Goal: Task Accomplishment & Management: Manage account settings

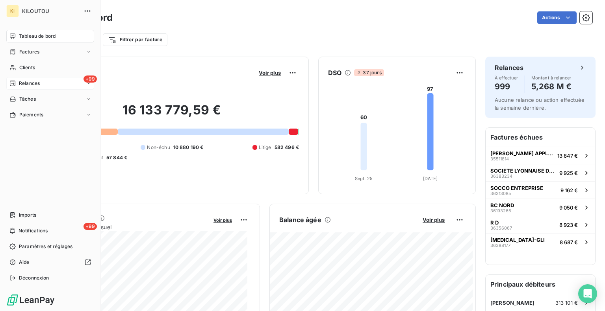
click at [24, 83] on span "Relances" at bounding box center [29, 83] width 21 height 7
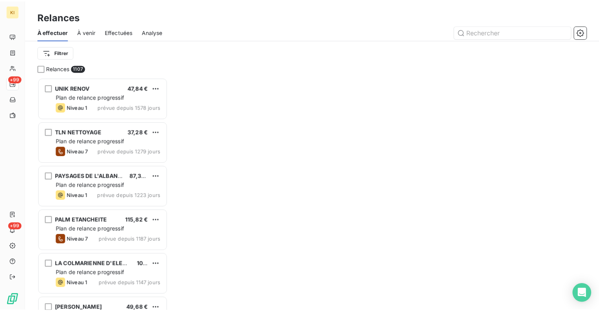
scroll to position [228, 125]
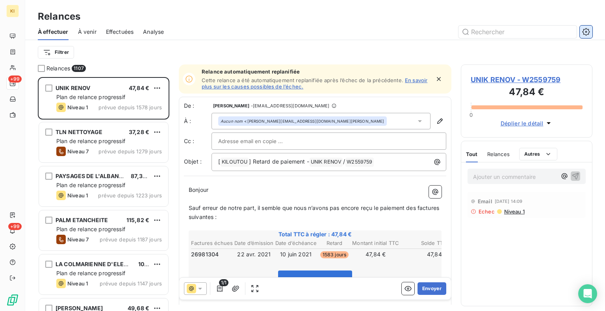
click at [583, 28] on icon "button" at bounding box center [586, 32] width 8 height 8
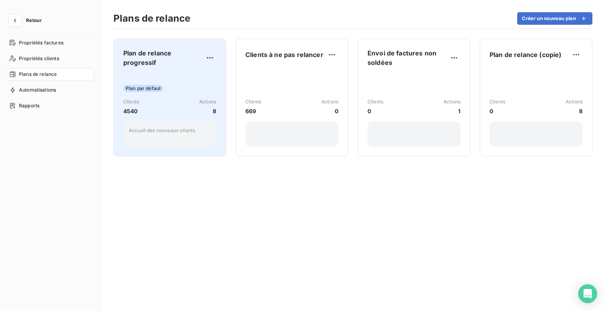
click at [178, 109] on div "Clients 4540 Actions 8" at bounding box center [169, 106] width 93 height 17
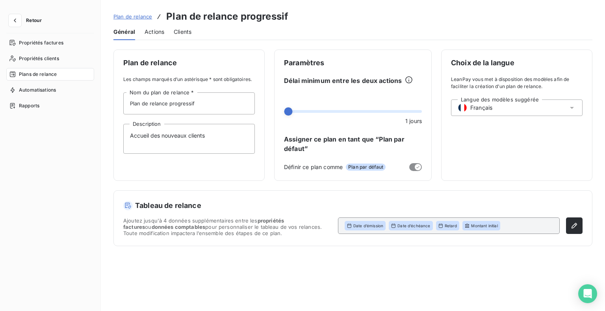
click at [151, 30] on span "Actions" at bounding box center [154, 32] width 20 height 8
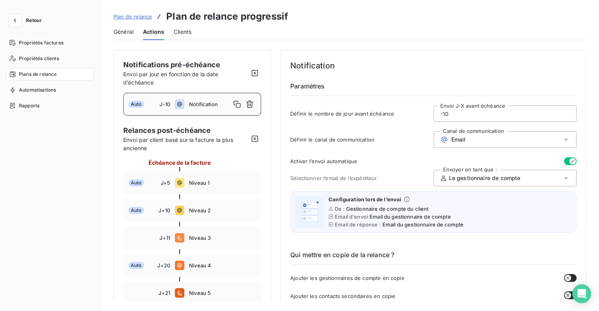
click at [118, 30] on span "Général" at bounding box center [123, 32] width 20 height 8
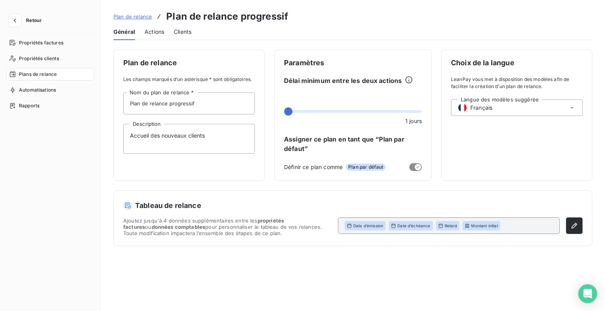
click at [151, 31] on span "Actions" at bounding box center [154, 32] width 20 height 8
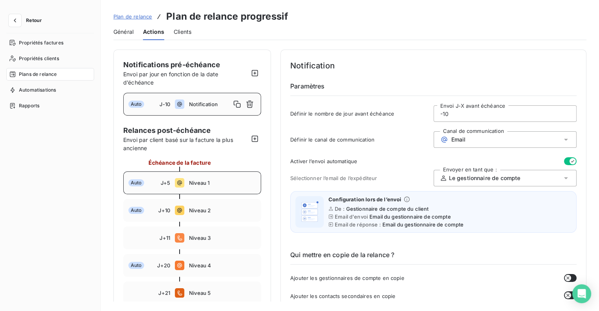
click at [186, 182] on div "Auto J+5 Niveau 1" at bounding box center [192, 183] width 138 height 23
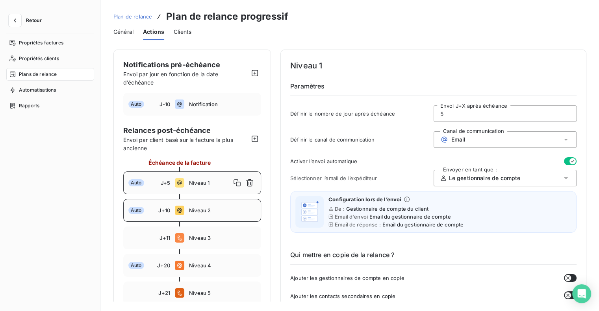
click at [187, 213] on div "Auto J+10 Niveau 2" at bounding box center [192, 210] width 138 height 23
click at [208, 177] on div "Auto J+5 Niveau 1" at bounding box center [192, 183] width 138 height 23
click at [207, 207] on div "Auto J+10 Niveau 2" at bounding box center [192, 210] width 138 height 23
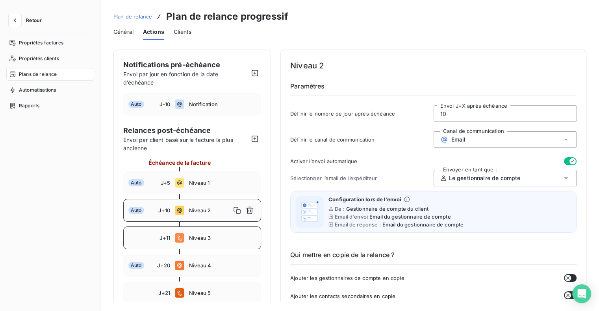
click at [204, 237] on span "Niveau 3" at bounding box center [222, 238] width 67 height 6
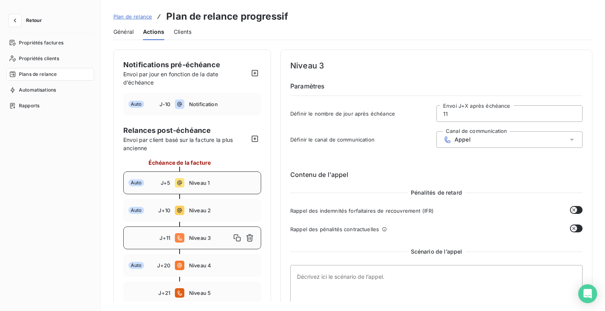
click at [200, 187] on div "Auto J+5 Niveau 1" at bounding box center [192, 183] width 138 height 23
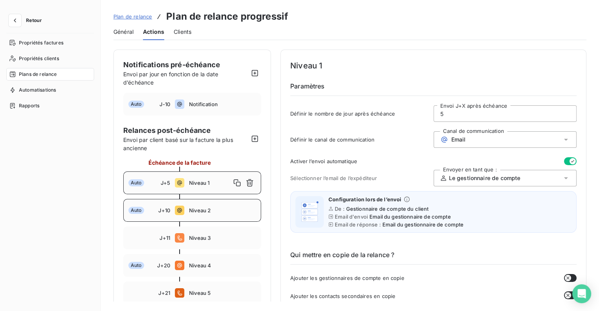
click at [203, 213] on span "Niveau 2" at bounding box center [222, 210] width 67 height 6
click at [198, 180] on span "Niveau 1" at bounding box center [222, 183] width 67 height 6
click at [256, 73] on icon "button" at bounding box center [255, 73] width 8 height 8
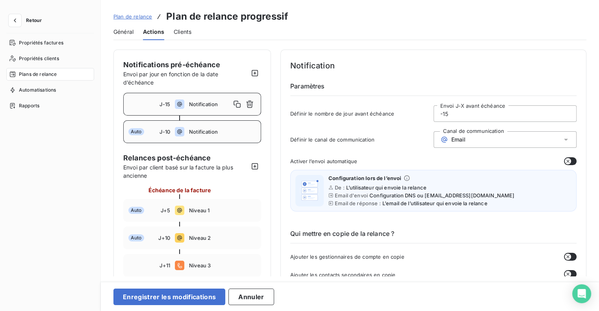
click at [203, 135] on div "Auto J-10 Notification" at bounding box center [192, 131] width 138 height 23
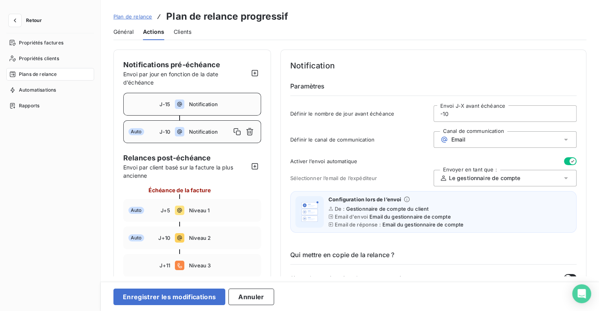
click at [207, 111] on div "J-15 Notification" at bounding box center [192, 104] width 138 height 23
type input "-15"
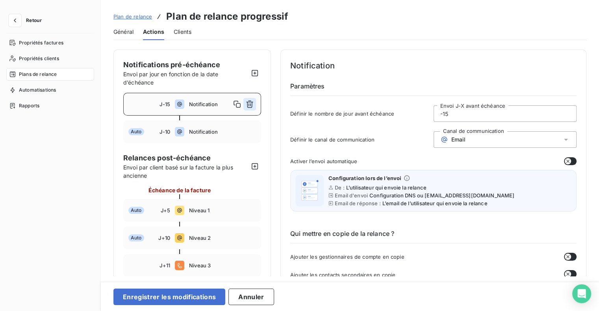
click at [251, 105] on icon "button" at bounding box center [250, 104] width 8 height 8
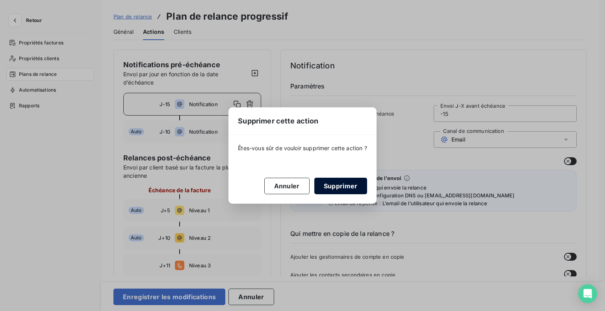
click at [340, 187] on button "Supprimer" at bounding box center [340, 186] width 53 height 17
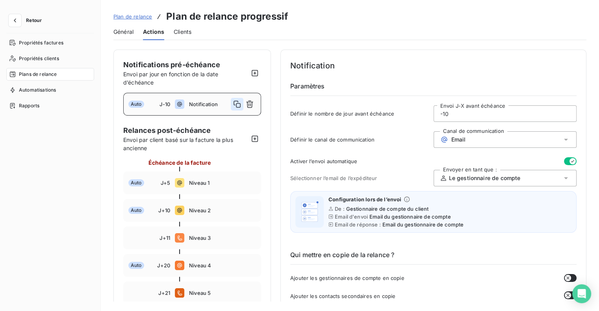
click at [236, 104] on icon "button" at bounding box center [237, 104] width 8 height 8
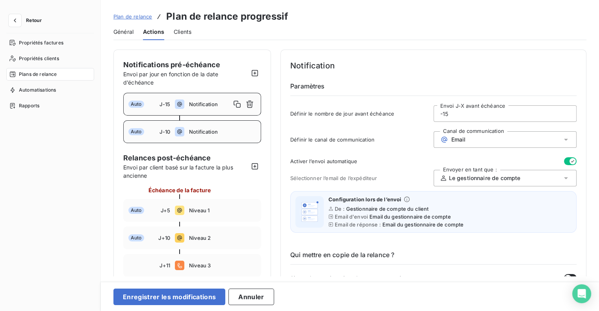
click at [165, 132] on span "J-10" at bounding box center [164, 132] width 11 height 6
click at [217, 102] on span "Notification" at bounding box center [222, 104] width 67 height 6
type input "-15"
click at [250, 102] on icon "button" at bounding box center [250, 104] width 8 height 8
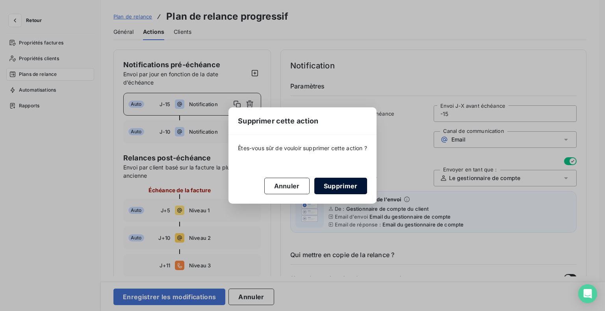
click at [334, 185] on button "Supprimer" at bounding box center [340, 186] width 53 height 17
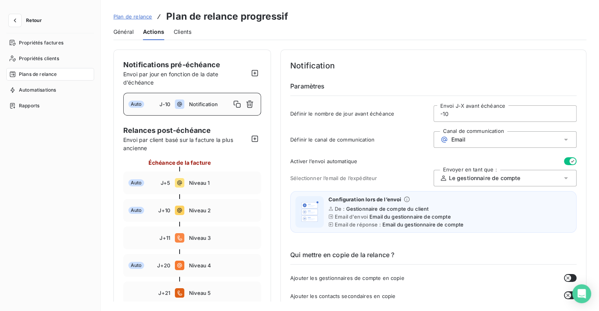
click at [403, 65] on h4 "Notification" at bounding box center [433, 65] width 286 height 13
type input "-3"
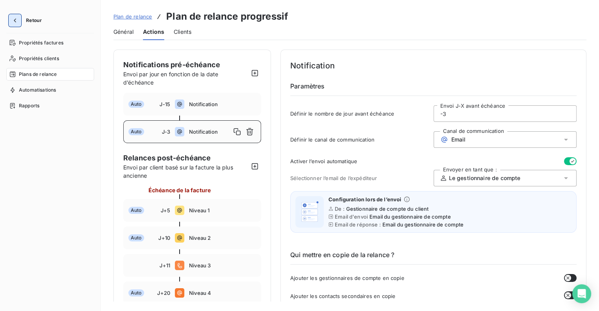
click at [13, 22] on icon "button" at bounding box center [15, 21] width 8 height 8
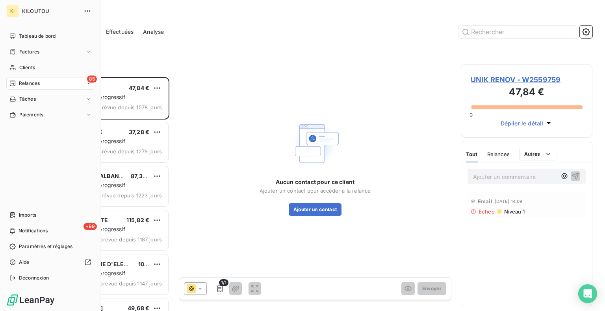
scroll to position [228, 125]
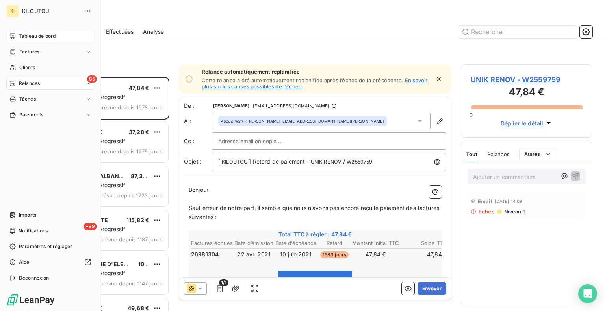
click at [22, 39] on span "Tableau de bord" at bounding box center [37, 36] width 37 height 7
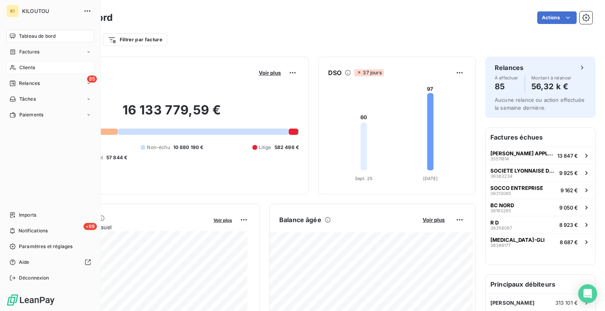
click at [11, 69] on icon at bounding box center [12, 68] width 7 height 6
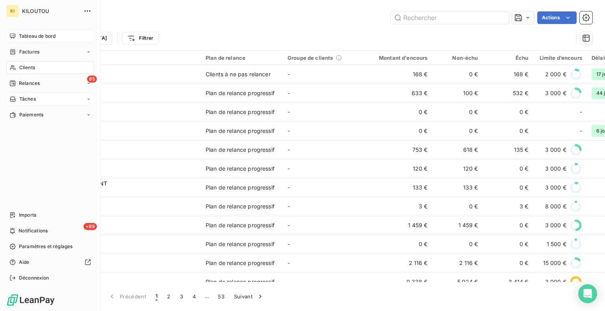
click at [19, 100] on span "Tâches" at bounding box center [27, 99] width 17 height 7
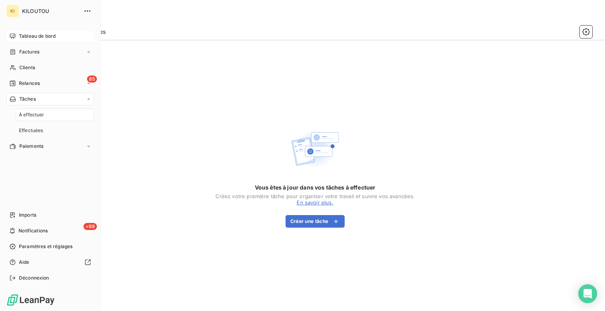
click at [29, 121] on nav "À effectuer Effectuées" at bounding box center [55, 123] width 78 height 28
click at [29, 133] on span "Effectuées" at bounding box center [31, 130] width 24 height 7
click at [39, 37] on span "Tableau de bord" at bounding box center [37, 36] width 37 height 7
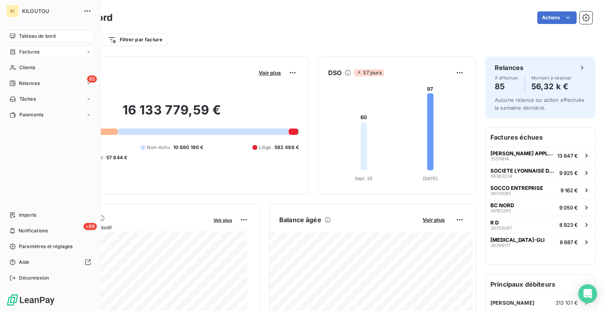
click at [36, 55] on span "Factures" at bounding box center [29, 51] width 20 height 7
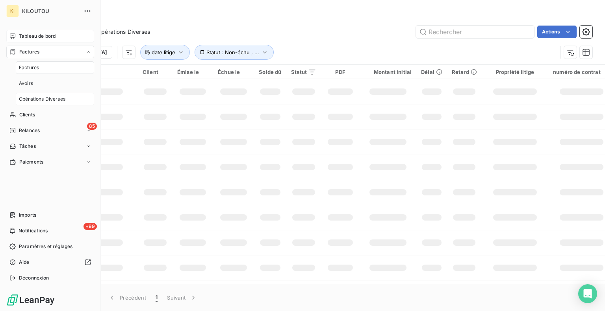
click at [44, 97] on span "Opérations Diverses" at bounding box center [42, 99] width 46 height 7
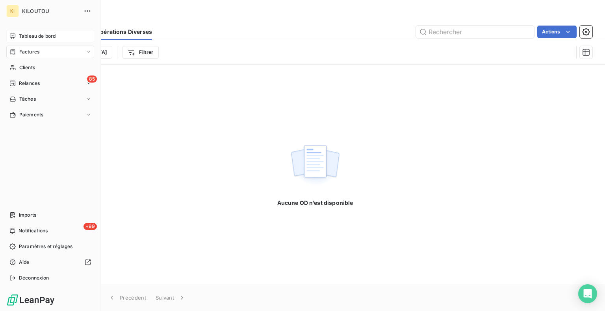
click at [28, 36] on span "Tableau de bord" at bounding box center [37, 36] width 37 height 7
